Goal: Transaction & Acquisition: Download file/media

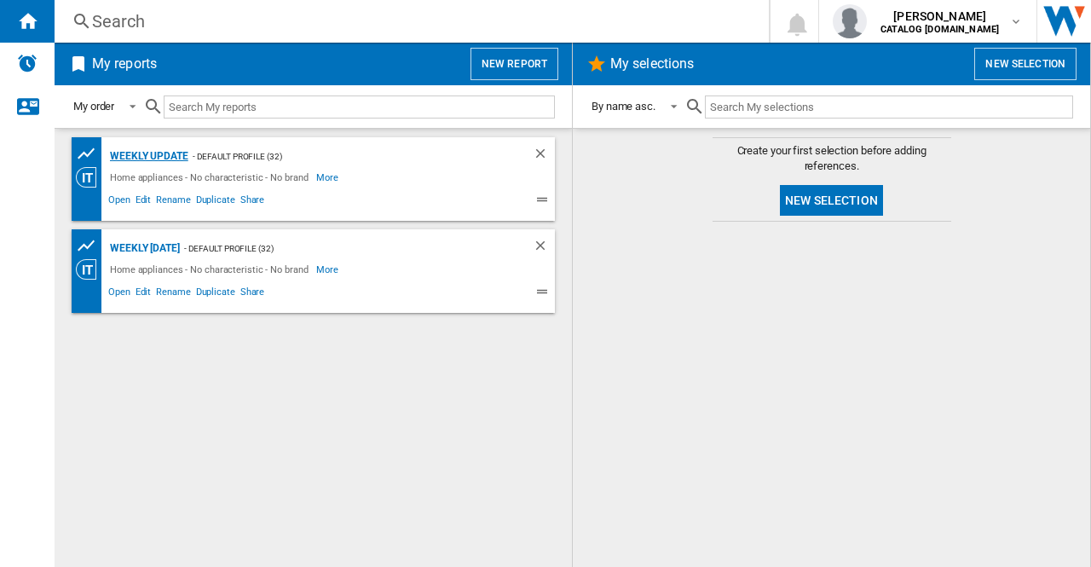
click at [176, 150] on div "Weekly update" at bounding box center [147, 156] width 83 height 21
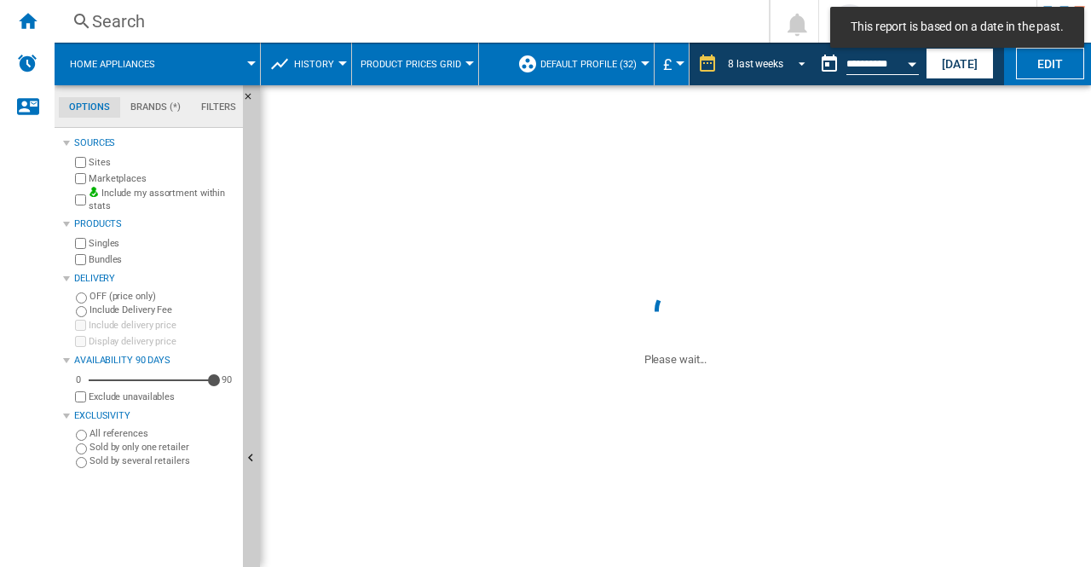
click at [808, 63] on md-select-value "8 last weeks" at bounding box center [769, 64] width 86 height 26
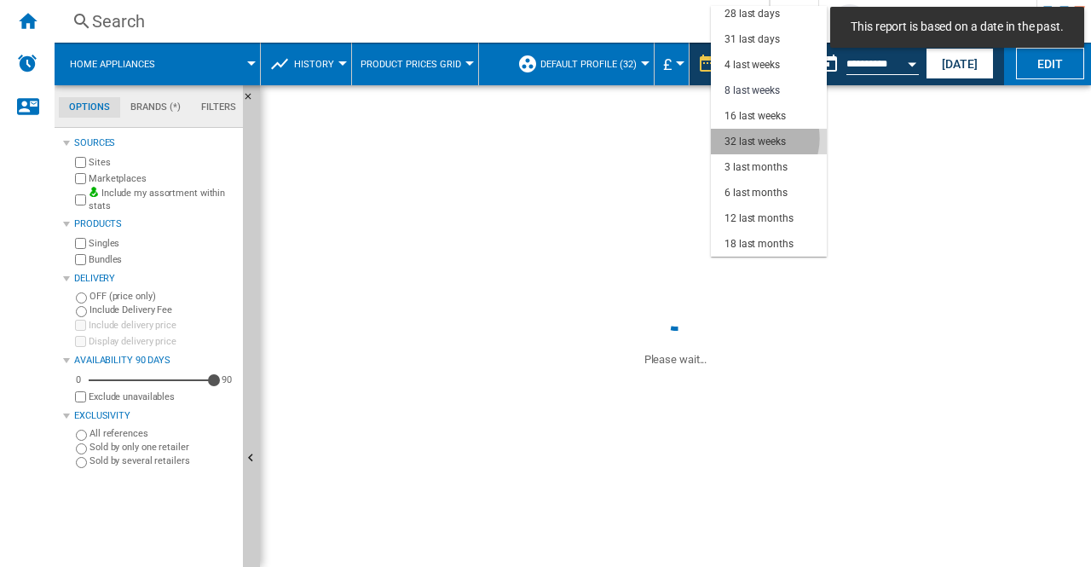
click at [754, 138] on div "32 last weeks" at bounding box center [755, 142] width 61 height 14
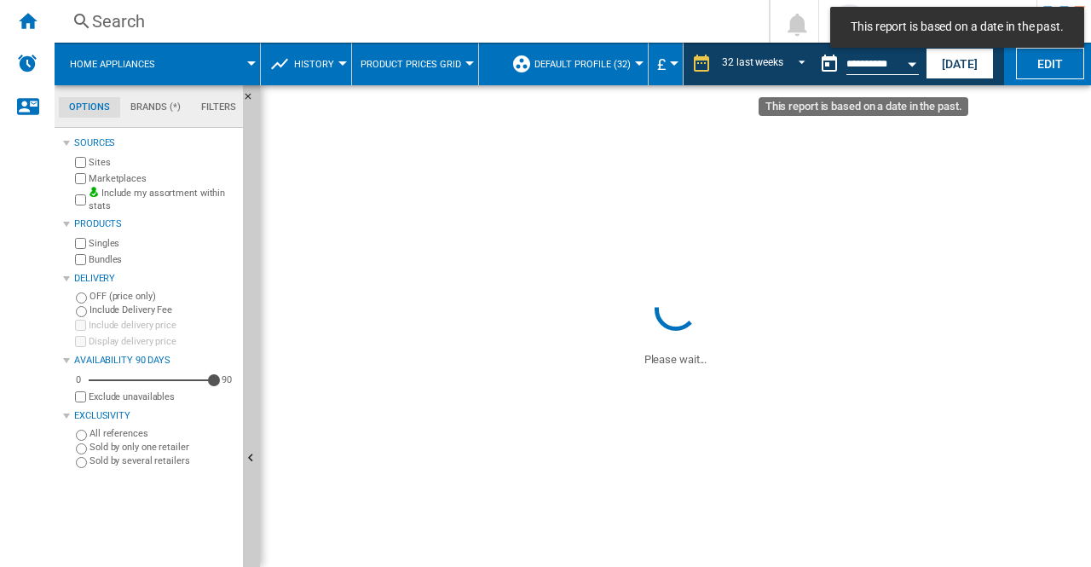
click at [912, 64] on div "Open calendar" at bounding box center [912, 64] width 9 height 4
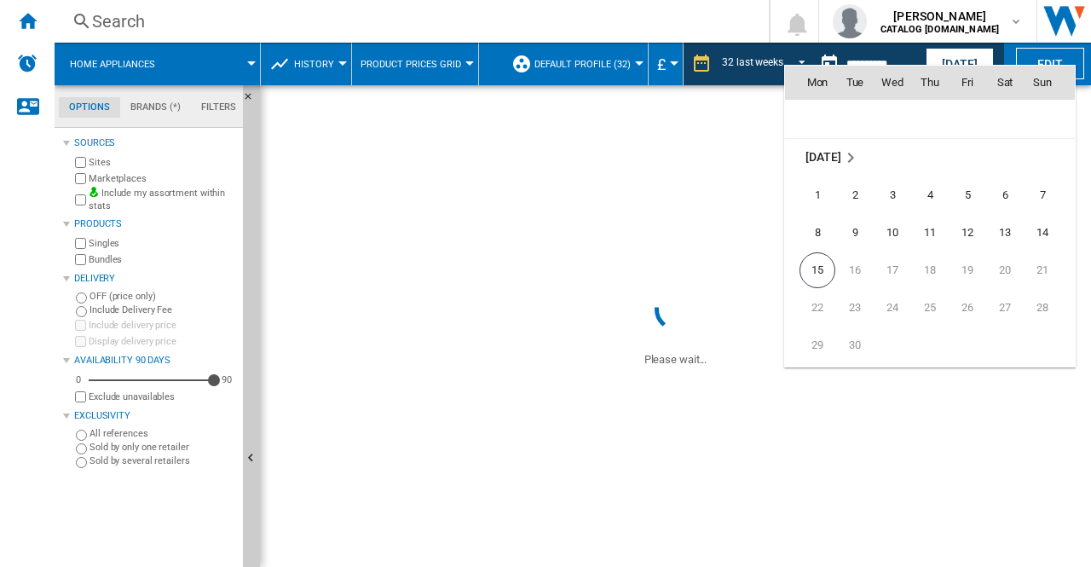
scroll to position [8136, 0]
click at [924, 188] on span "11" at bounding box center [930, 193] width 34 height 34
type input "**********"
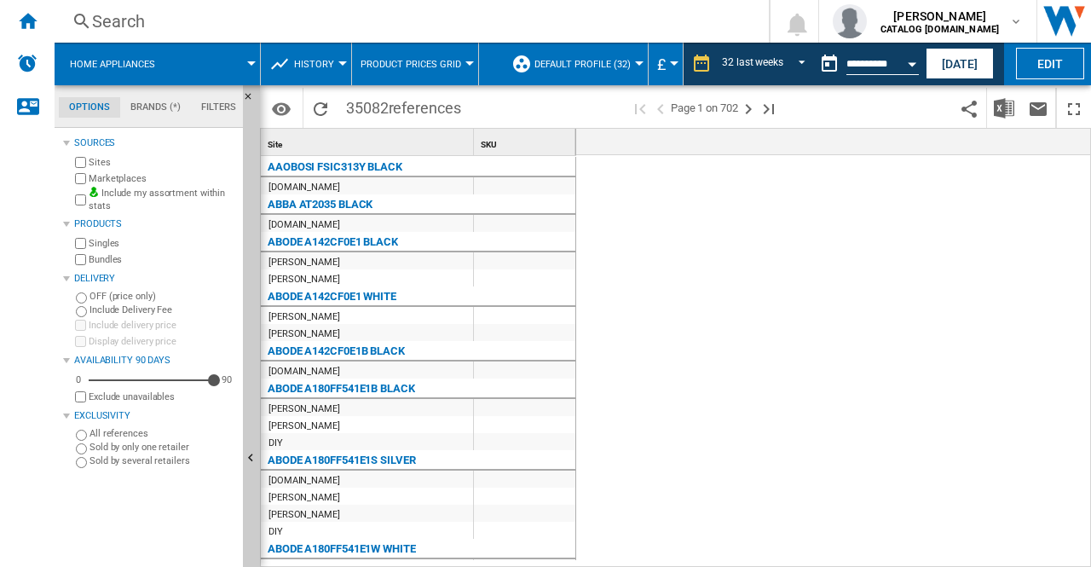
scroll to position [0, 3713]
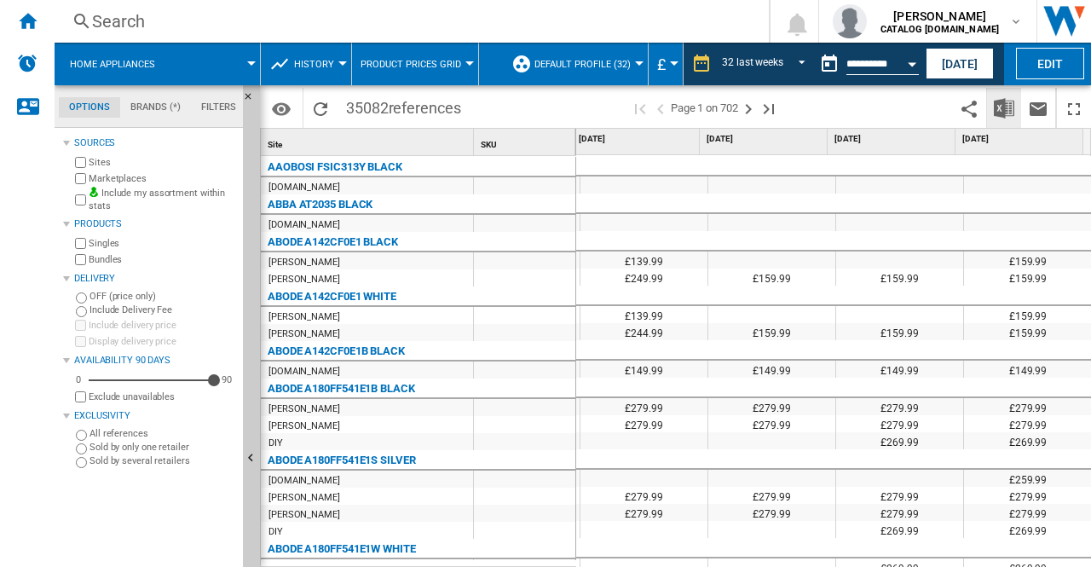
click at [1006, 102] on img "Download in Excel" at bounding box center [1004, 108] width 20 height 20
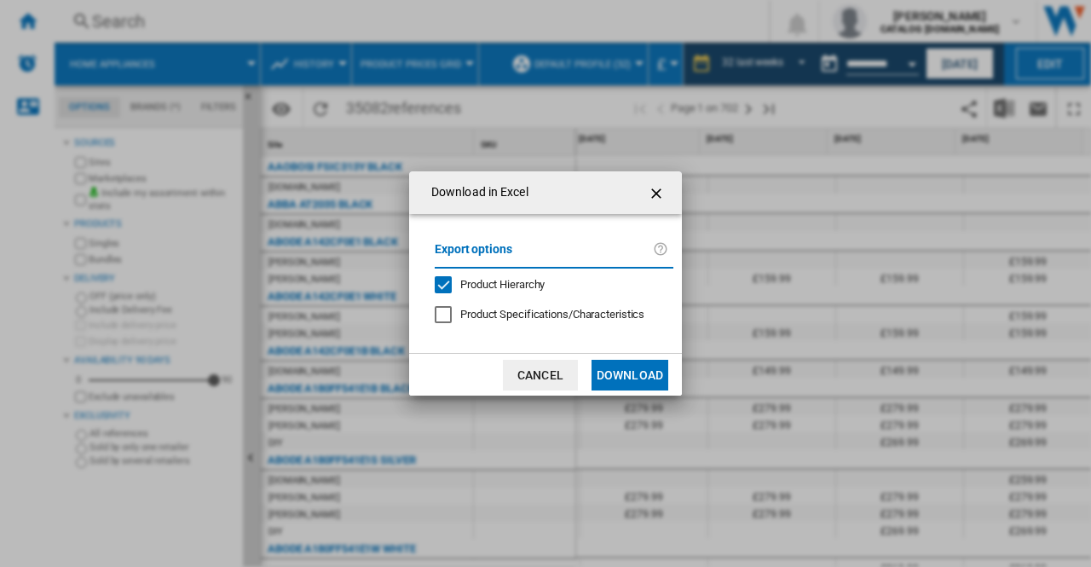
click at [419, 318] on md-dialog-content "Export options Product Hierarchy Product Specifications/Characteristics" at bounding box center [545, 283] width 273 height 139
click at [487, 326] on div "Export options Product Hierarchy Product Specifications/Characteristics" at bounding box center [554, 283] width 256 height 105
click at [485, 316] on span "Product Specifications/Characteristics" at bounding box center [552, 314] width 184 height 13
click at [640, 364] on button "Download" at bounding box center [630, 375] width 77 height 31
